Goal: Information Seeking & Learning: Understand process/instructions

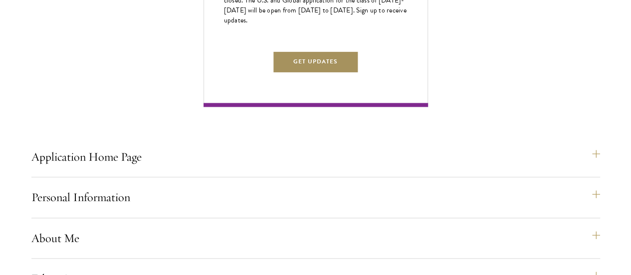
click at [359, 73] on button "Get Updates" at bounding box center [315, 61] width 87 height 22
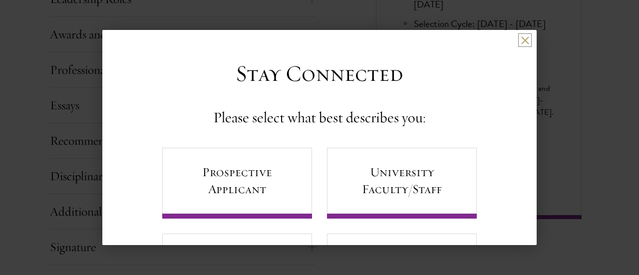
click at [521, 40] on button at bounding box center [525, 40] width 8 height 8
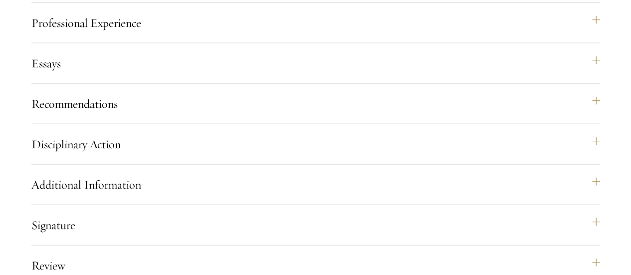
scroll to position [1042, 0]
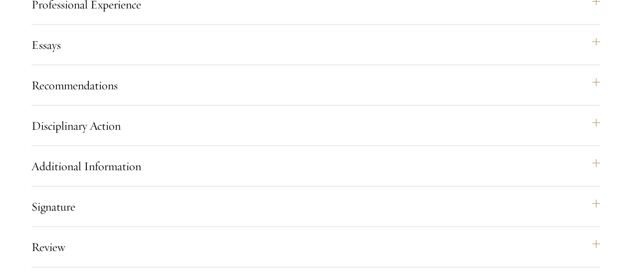
scroll to position [1060, 0]
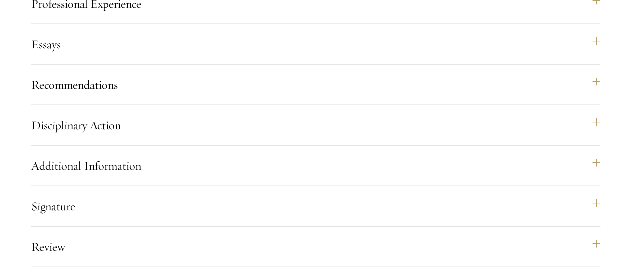
radio input "false"
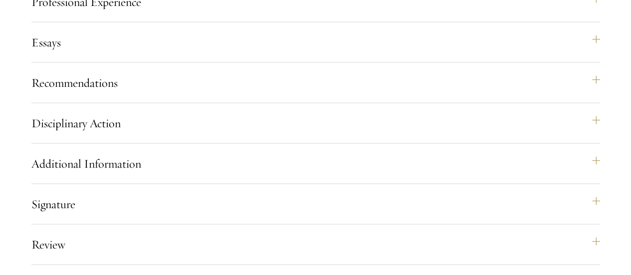
scroll to position [1062, 0]
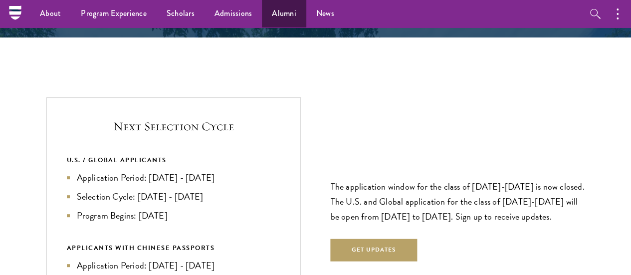
scroll to position [2000, 0]
